Goal: Task Accomplishment & Management: Complete application form

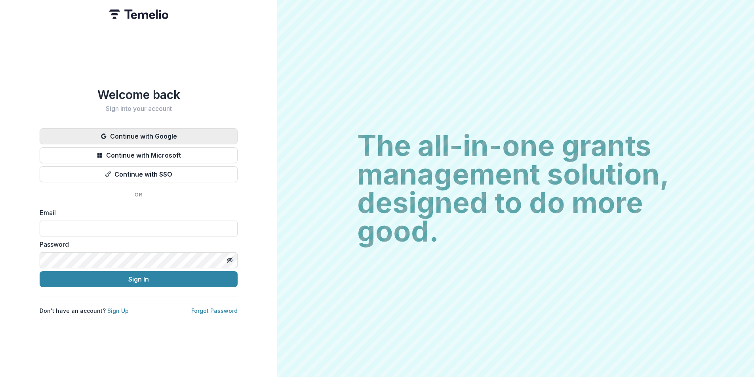
click at [190, 128] on button "Continue with Google" at bounding box center [139, 136] width 198 height 16
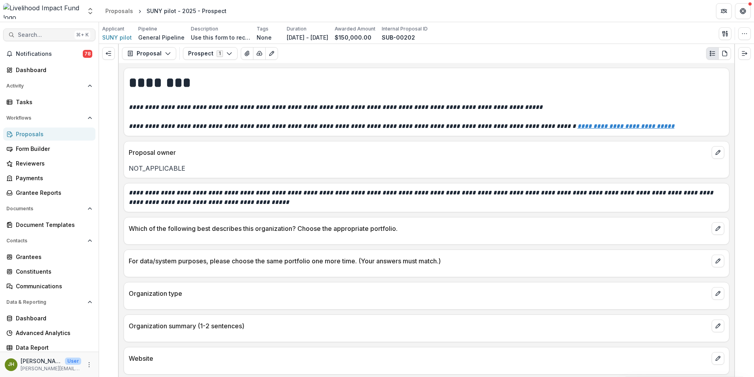
click at [58, 32] on span "Search..." at bounding box center [44, 35] width 53 height 7
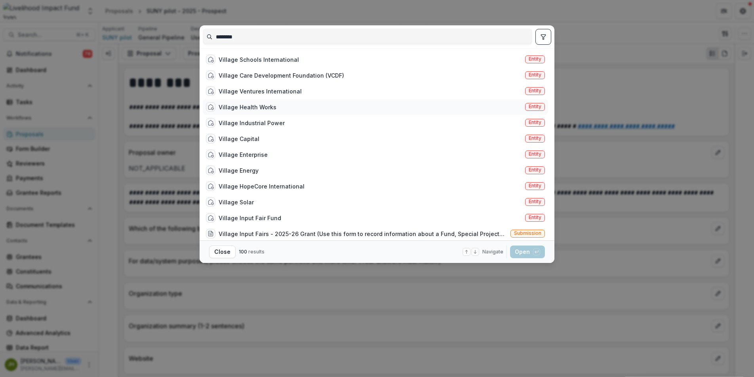
type input "*******"
click at [235, 106] on div "Village Health Works" at bounding box center [247, 107] width 58 height 8
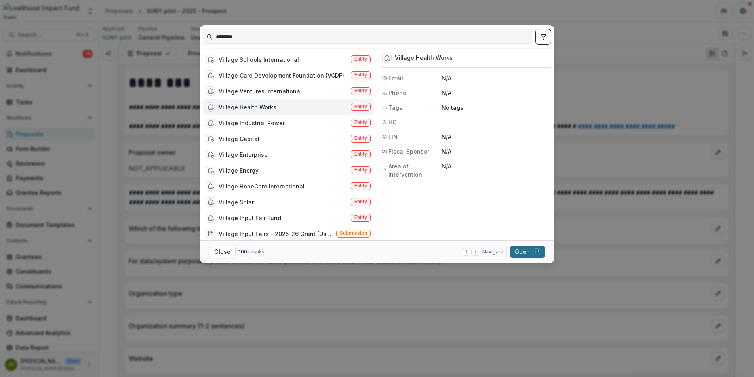
click at [522, 248] on button "Open with enter key" at bounding box center [527, 251] width 35 height 13
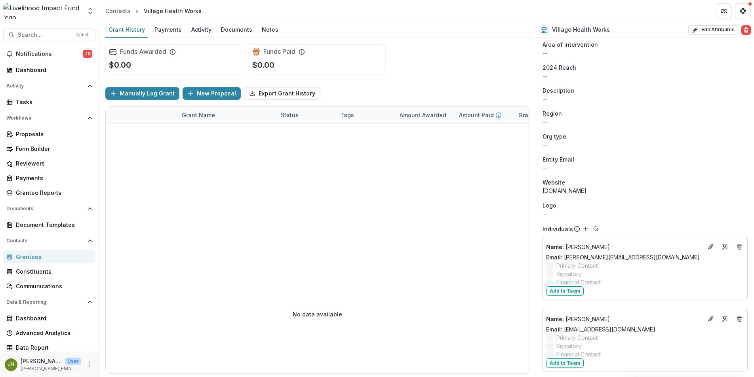
scroll to position [266, 0]
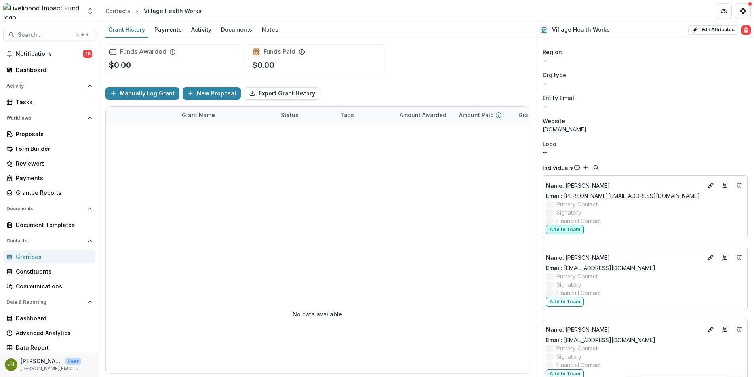
click at [576, 231] on button "Add to Team" at bounding box center [565, 229] width 38 height 9
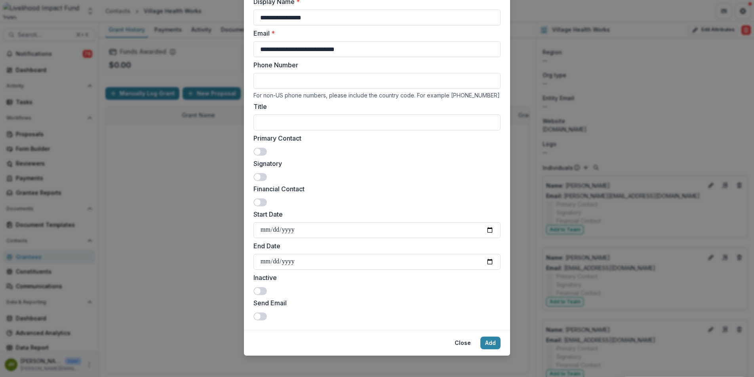
scroll to position [63, 0]
click at [258, 156] on div "**********" at bounding box center [376, 161] width 247 height 266
click at [261, 152] on span at bounding box center [259, 151] width 13 height 8
click at [261, 200] on span at bounding box center [259, 201] width 13 height 8
click at [307, 227] on input "Start Date" at bounding box center [376, 229] width 247 height 16
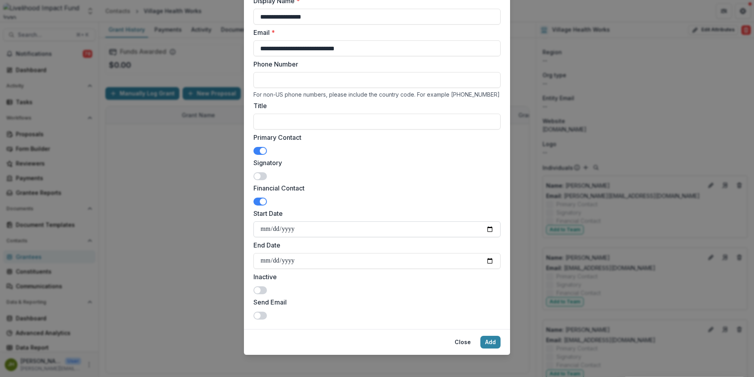
click at [307, 227] on input "Start Date" at bounding box center [376, 229] width 247 height 16
click at [367, 199] on div "Financial Contact" at bounding box center [376, 194] width 247 height 22
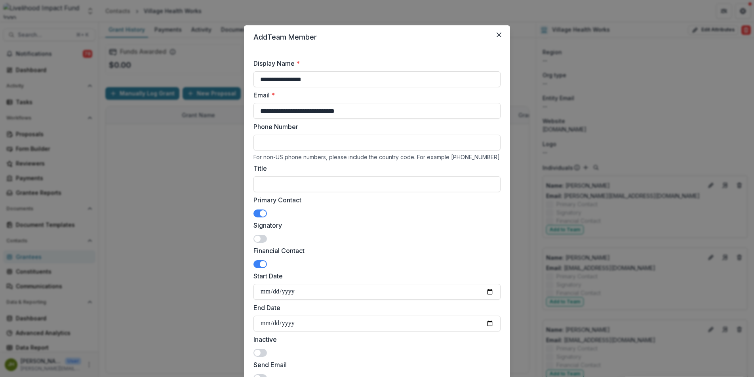
scroll to position [0, 0]
click at [295, 142] on input "Phone Number" at bounding box center [376, 143] width 247 height 16
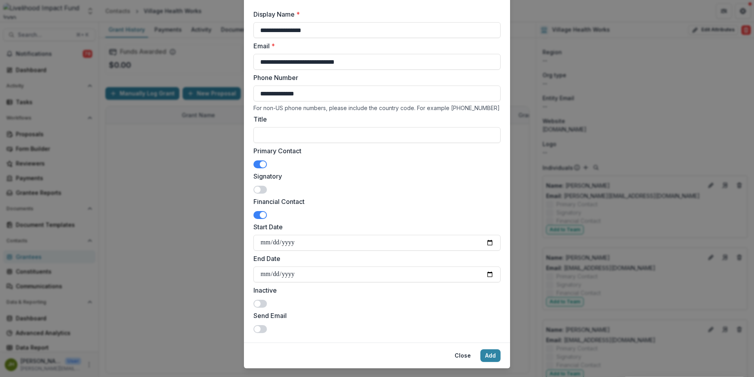
scroll to position [66, 0]
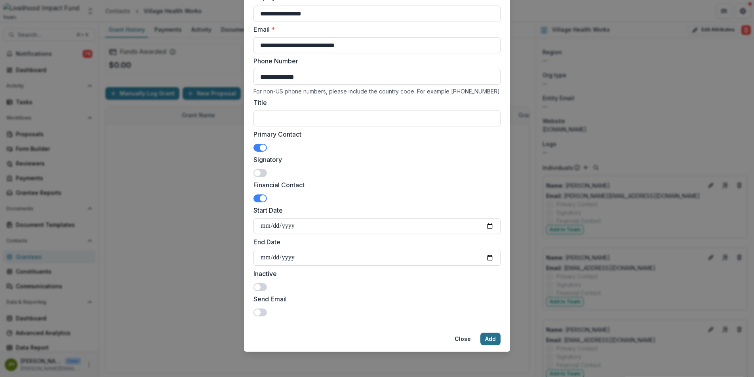
type input "**********"
click at [481, 335] on button "Add" at bounding box center [490, 338] width 20 height 13
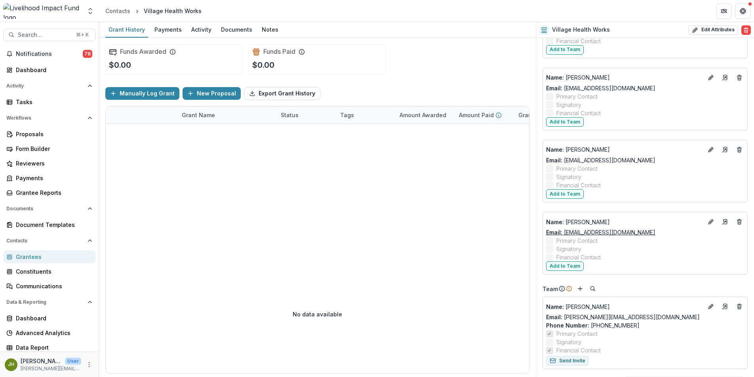
scroll to position [663, 0]
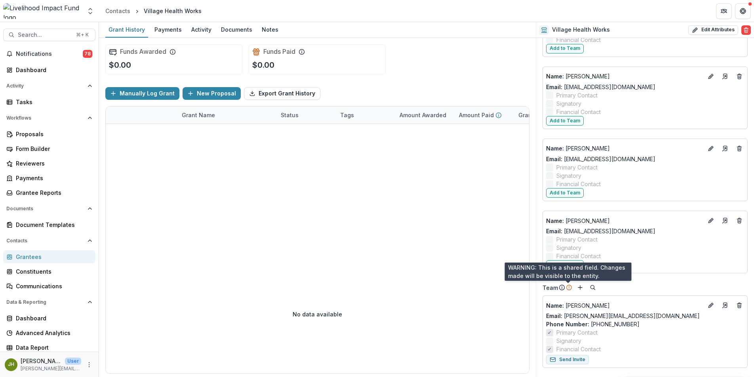
click at [568, 288] on icon at bounding box center [569, 287] width 6 height 6
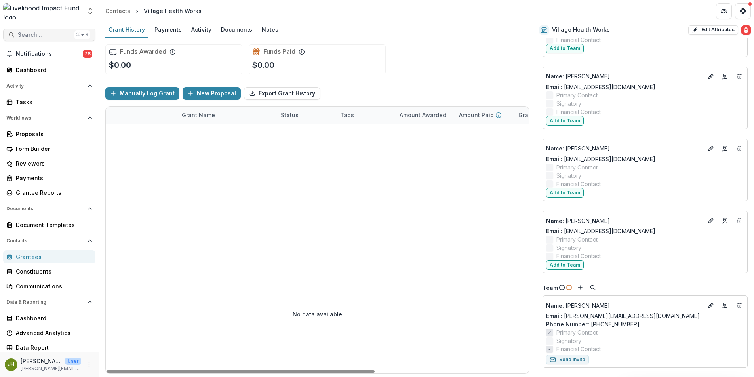
click at [39, 34] on span "Search..." at bounding box center [44, 35] width 53 height 7
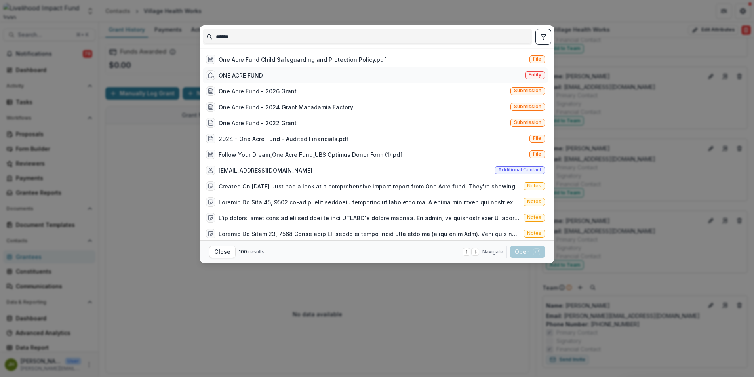
type input "******"
click at [250, 73] on div "ONE ACRE FUND" at bounding box center [240, 75] width 44 height 8
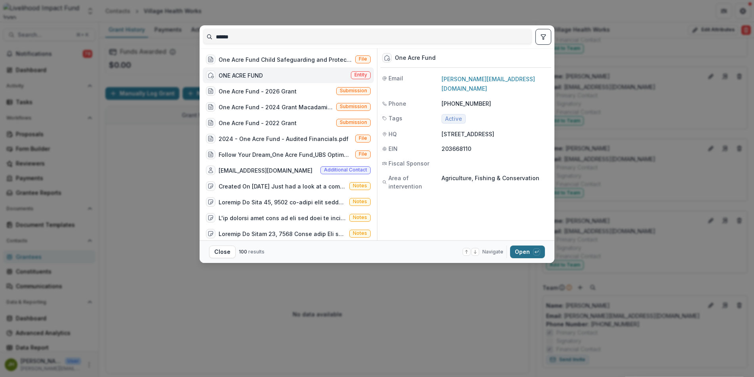
click at [519, 255] on button "Open with enter key" at bounding box center [527, 251] width 35 height 13
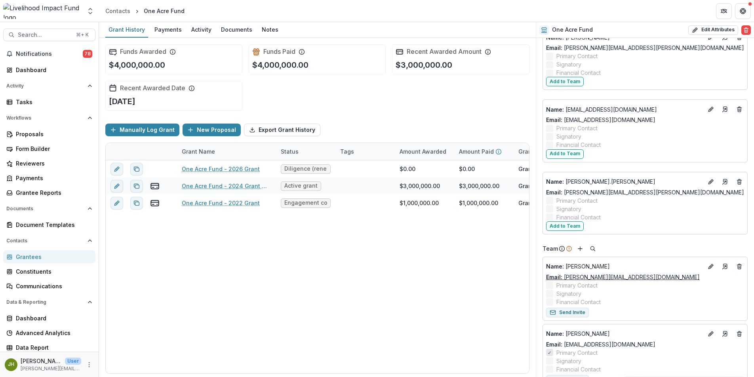
scroll to position [1847, 0]
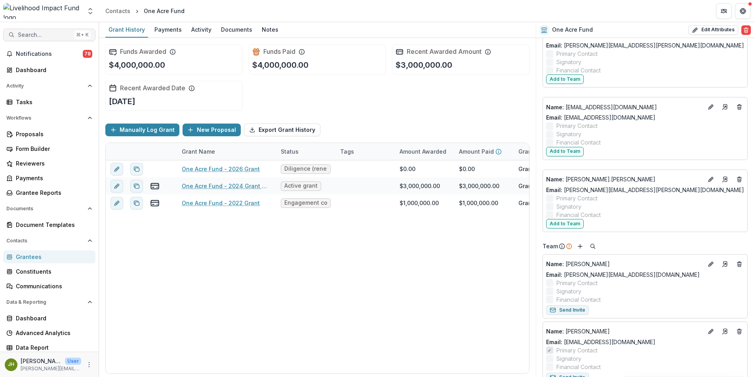
click at [42, 36] on span "Search..." at bounding box center [44, 35] width 53 height 7
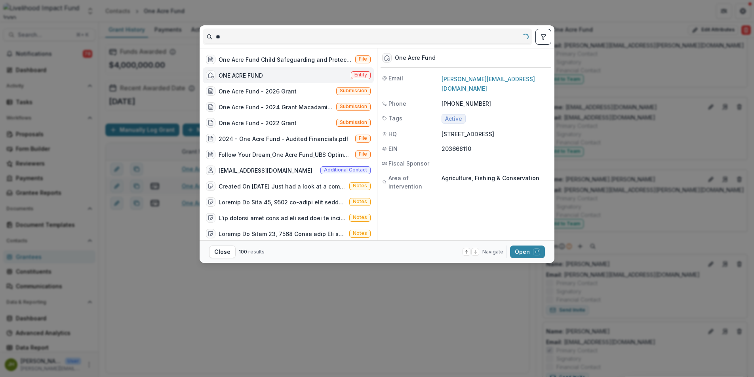
type input "*"
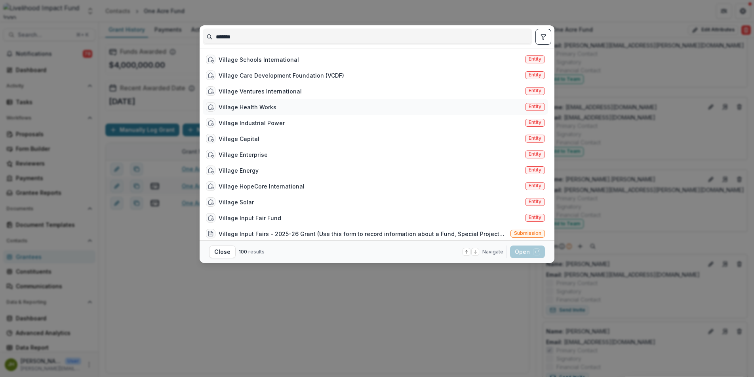
type input "*******"
click at [275, 111] on div "Village Health Works Entity" at bounding box center [375, 107] width 345 height 16
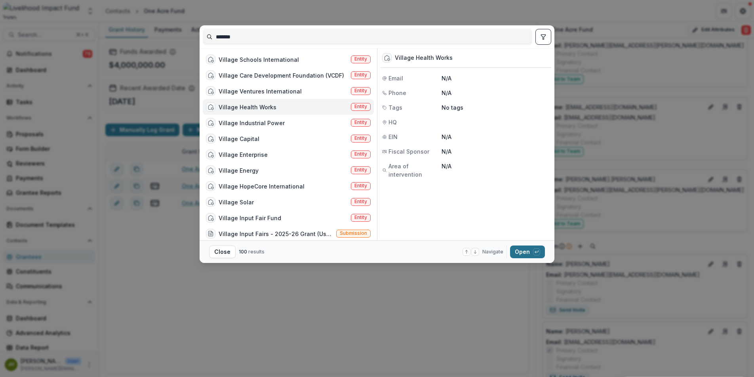
click at [527, 254] on button "Open with enter key" at bounding box center [527, 251] width 35 height 13
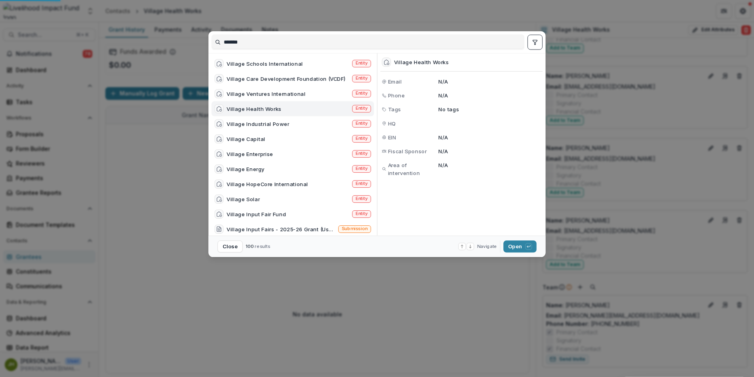
scroll to position [663, 0]
